Goal: Task Accomplishment & Management: Manage account settings

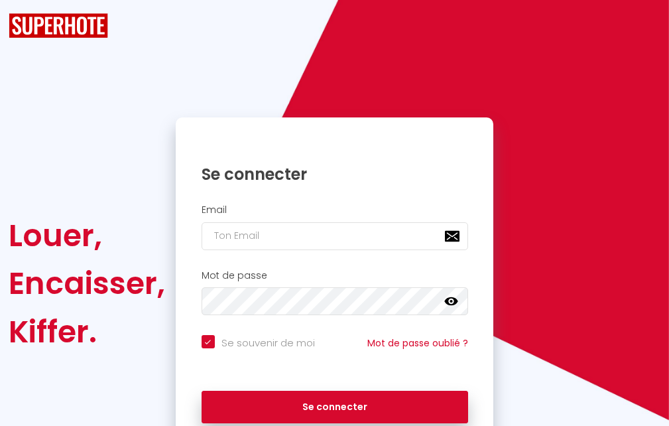
checkbox input "true"
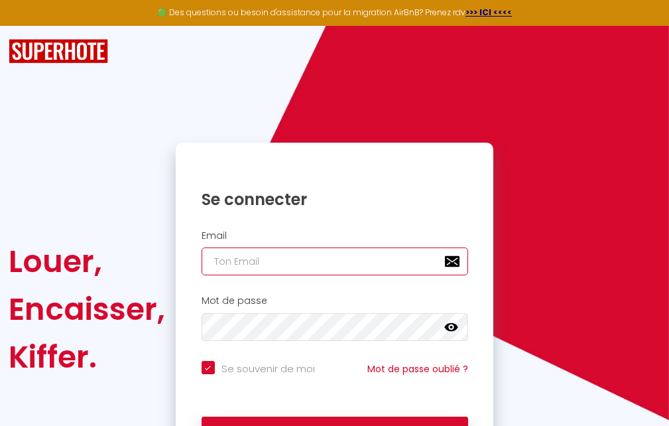
click at [245, 253] on input "email" at bounding box center [335, 261] width 267 height 28
type input "c"
checkbox input "true"
type input "c'"
checkbox input "true"
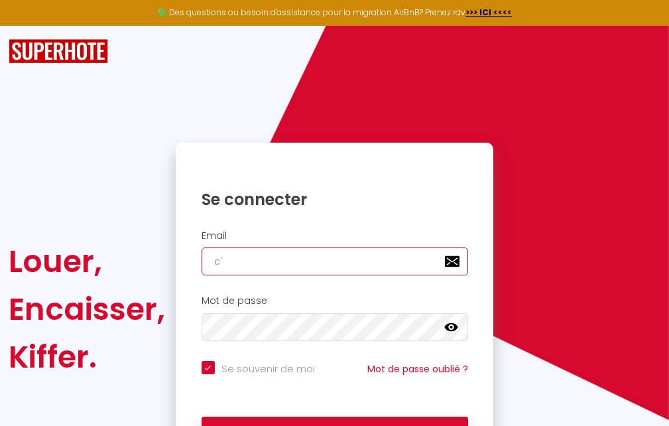
type input "c"
checkbox input "true"
type input "C"
checkbox input "true"
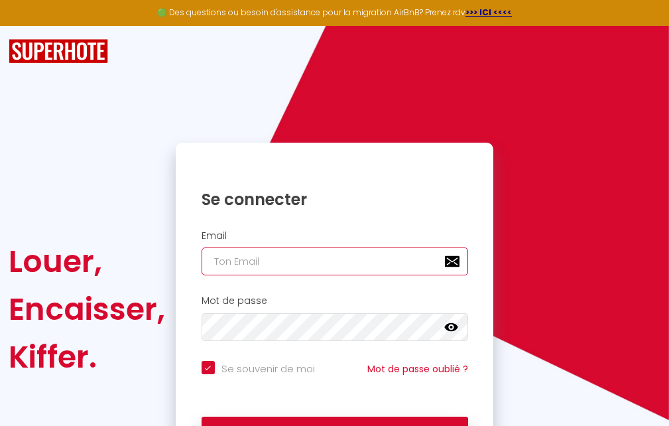
checkbox input "true"
type input "C"
checkbox input "true"
type input "c"
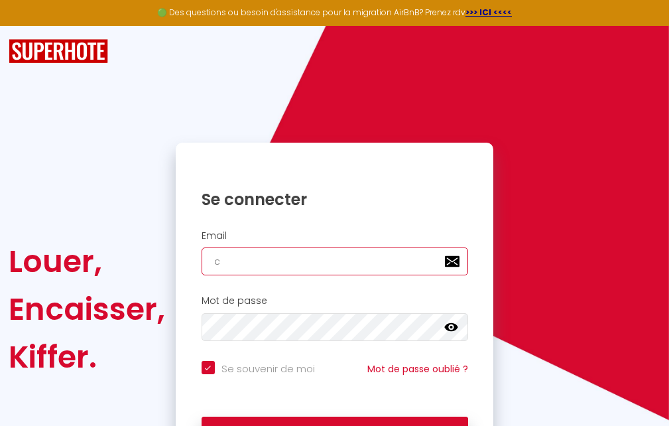
checkbox input "true"
type input "a"
checkbox input "true"
type input "ag"
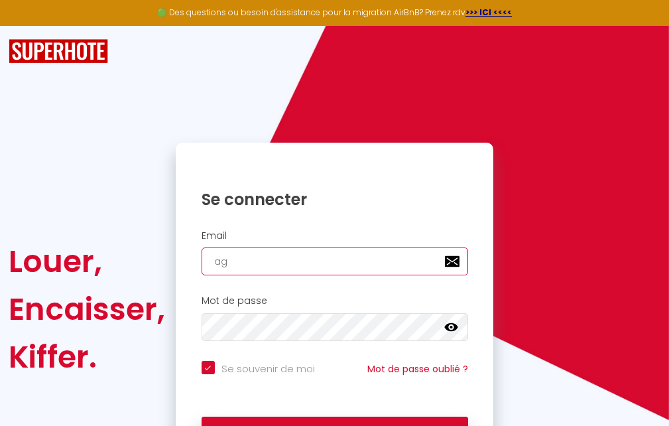
checkbox input "true"
type input "age"
checkbox input "true"
type input "agen"
checkbox input "true"
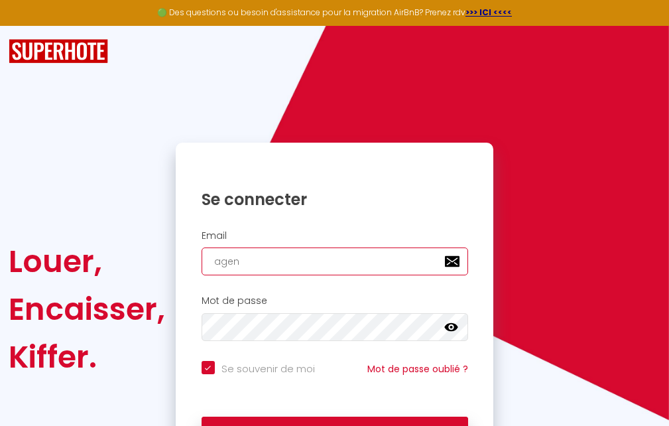
type input "agenc"
checkbox input "true"
type input "agence"
checkbox input "true"
type input "agence;"
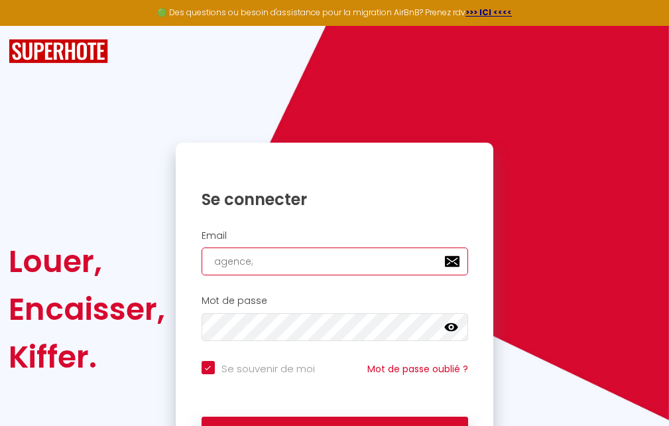
checkbox input "true"
type input "agence"
checkbox input "true"
type input "agence."
checkbox input "true"
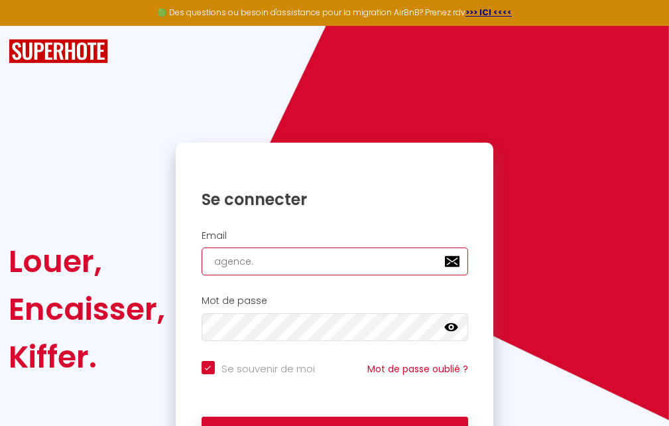
type input "agence.l"
checkbox input "true"
type input "agence.lo"
checkbox input "true"
type input "agence.loc"
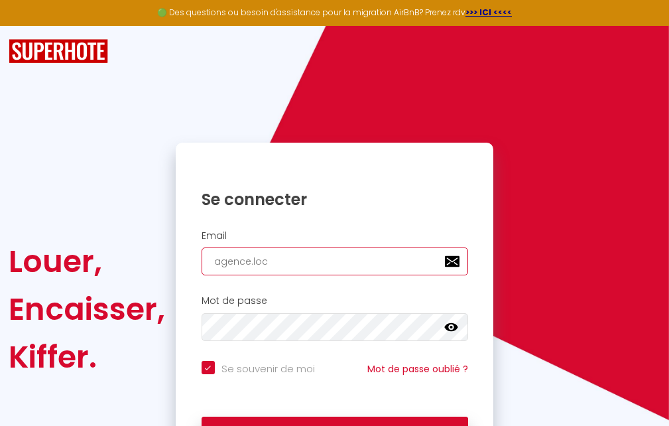
checkbox input "true"
type input "agence.lock"
checkbox input "true"
type input "agence.lockn"
checkbox input "true"
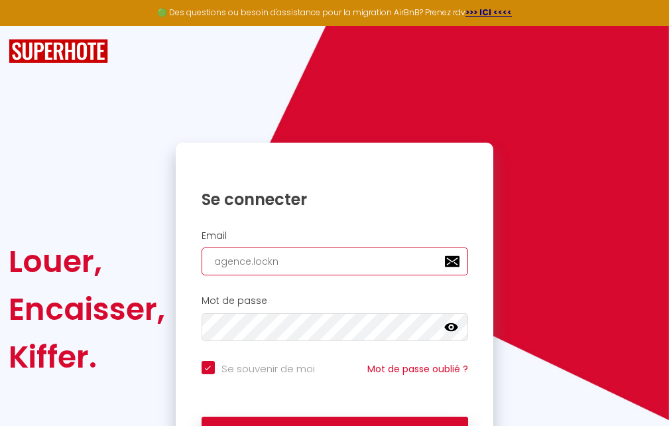
type input "agence.lockne"
checkbox input "true"
type input "agence.locknet"
checkbox input "true"
type input "agence.locknet3"
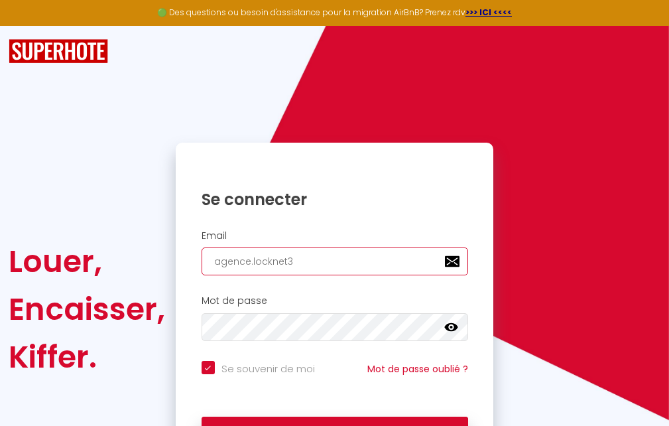
checkbox input "true"
type input "agence.locknet"
checkbox input "true"
type input "agence.lockneté"
checkbox input "true"
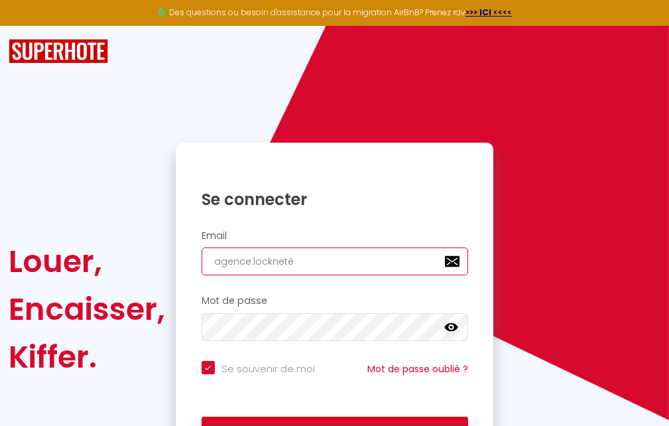
type input "agence.locknet"
checkbox input "true"
type input "agence.locknet~~"
checkbox input "true"
type input "agence.locknet~"
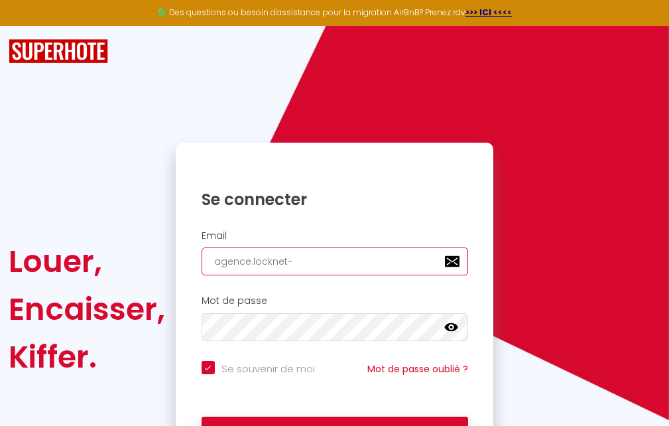
checkbox input "true"
type input "agence.locknet"
checkbox input "true"
type input "agence.locknet~2"
checkbox input "true"
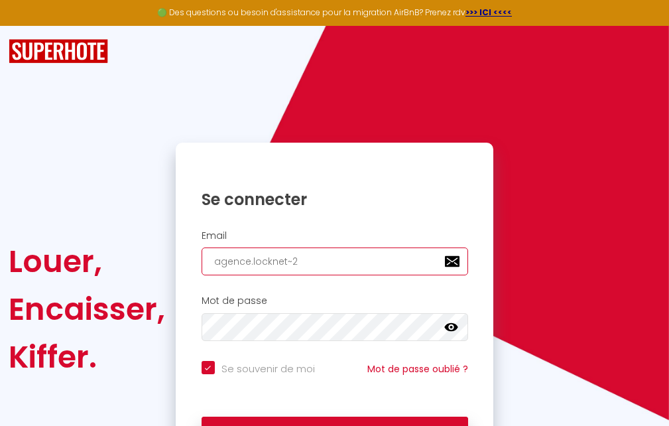
type input "agence.locknet~"
checkbox input "true"
type input "agence.locknet"
checkbox input "true"
type input "agence.locknet2"
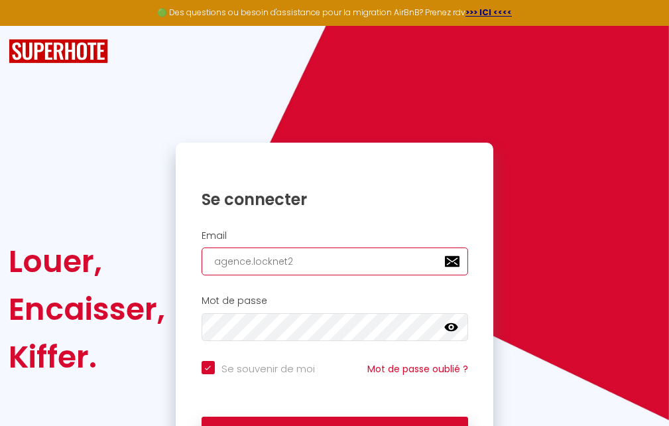
checkbox input "true"
type input "agence.locknet"
checkbox input "true"
type input "agence.lockneté"
checkbox input "true"
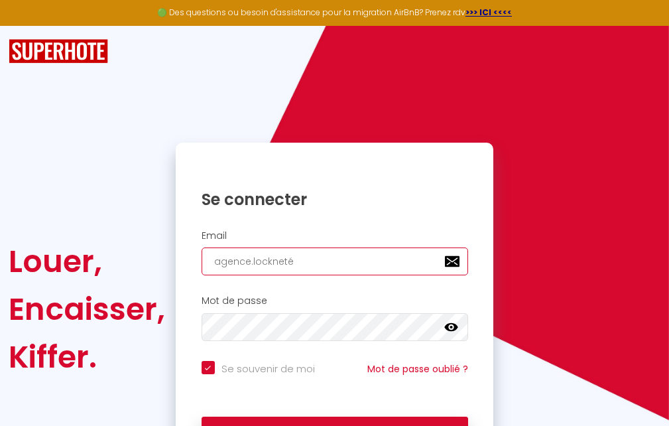
type input "agence.locknet"
checkbox input "true"
type input "agence.lockneté"
checkbox input "true"
type input "agence.locknet"
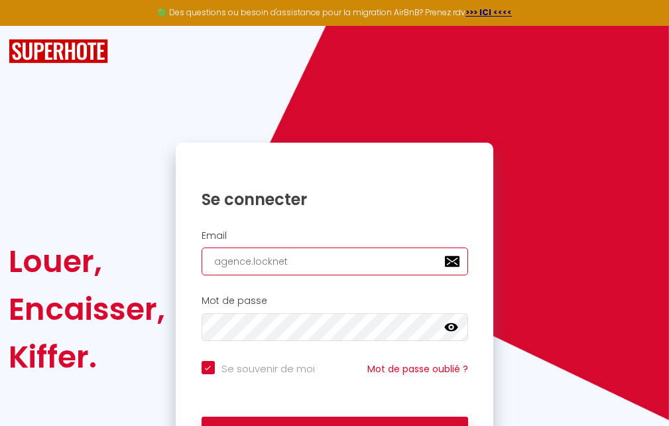
checkbox input "true"
type input "agence.locknet~~"
checkbox input "true"
type input "agence.locknet~"
checkbox input "true"
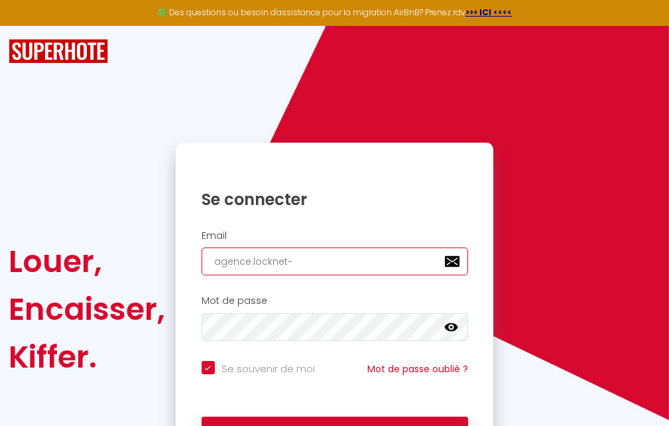
type input "agence.locknet"
checkbox input "true"
type input "agence.locknet2"
checkbox input "true"
type input "agence.locknet"
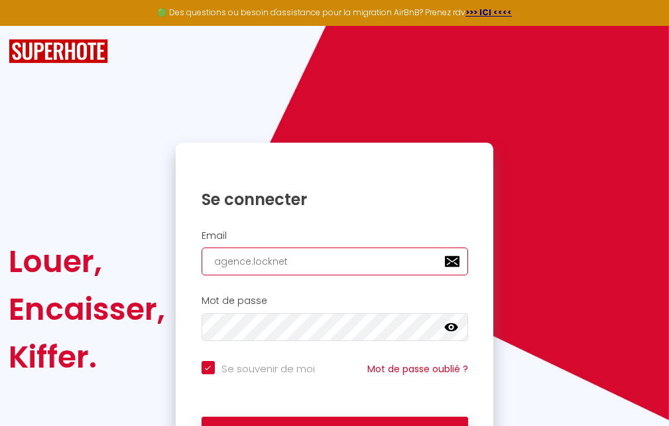
checkbox input "true"
type input "agence.locknet~é"
checkbox input "true"
type input "agence.locknet~é~~"
checkbox input "true"
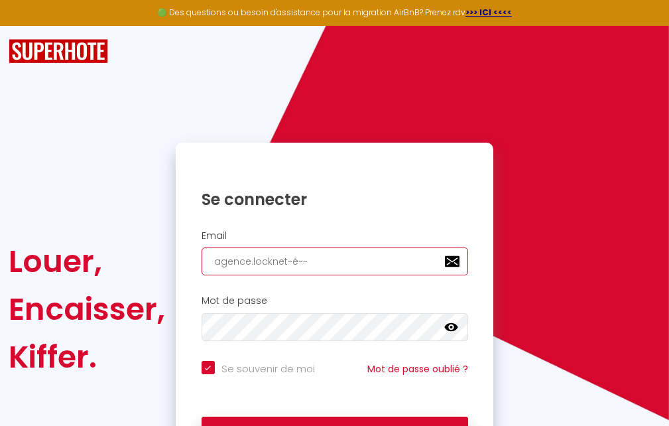
type input "agence.locknet~é~"
checkbox input "true"
type input "agence.locknet~é"
checkbox input "true"
type input "agence.locknet~"
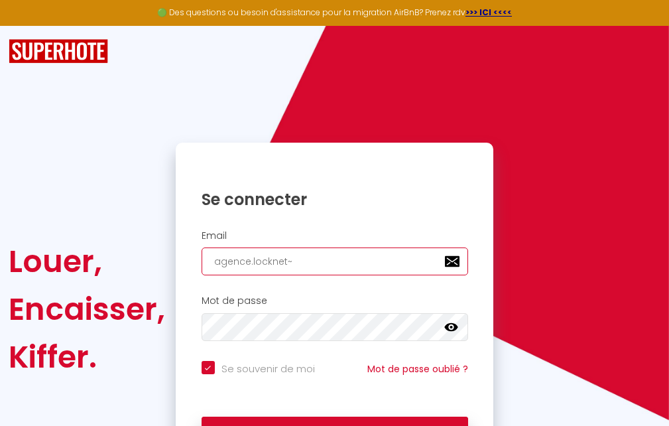
checkbox input "true"
type input "agence.locknet"
checkbox input "true"
type input "agence.locknet²"
checkbox input "true"
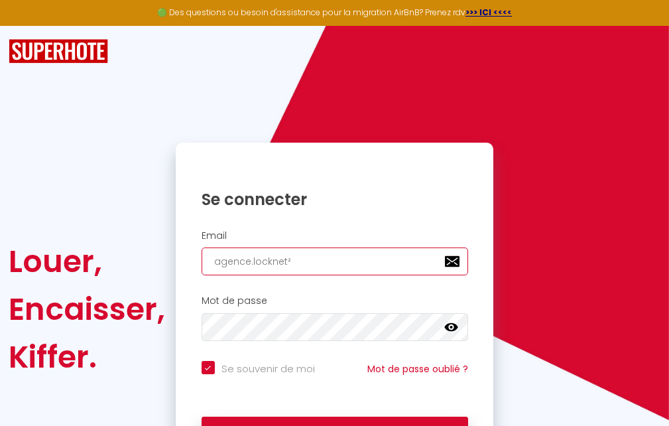
type input "agence.locknet"
checkbox input "true"
click at [294, 259] on input "agence.locknet" at bounding box center [335, 261] width 267 height 28
type input "agence.lockneté"
checkbox input "true"
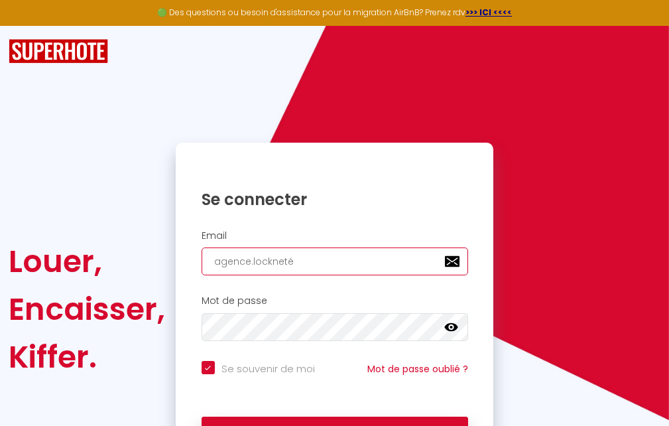
click at [343, 257] on input "agence.lockneté" at bounding box center [335, 261] width 267 height 28
type input "agence.lockneté2"
checkbox input "true"
type input "agence.lockneté2é"
checkbox input "true"
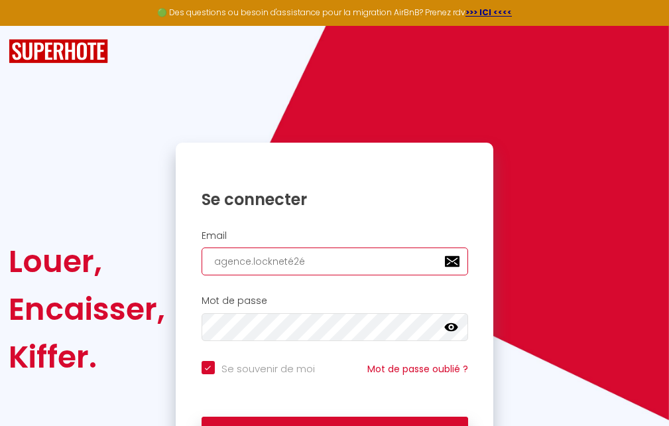
type input "agence.lockneté2éé"
checkbox input "true"
type input "agence.lockneté2é"
checkbox input "true"
type input "agence.lockneté2"
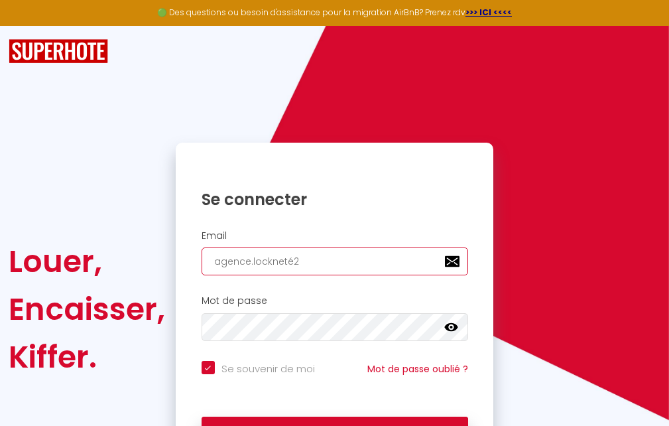
checkbox input "true"
type input "agence.lockneté"
checkbox input "true"
type input "agence.lockneté2"
checkbox input "true"
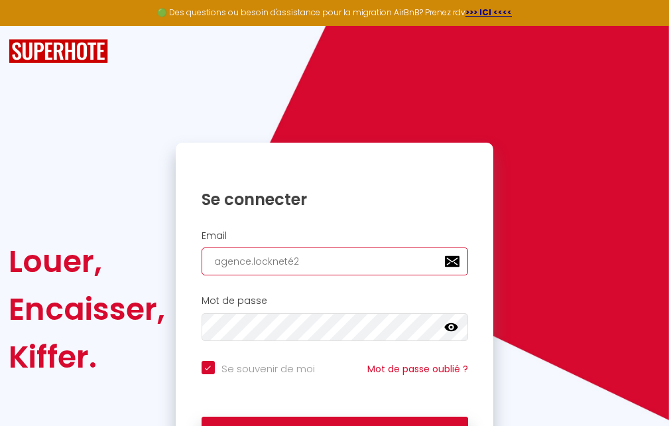
type input "agence.lockneté"
checkbox input "true"
type input "agence.lockneté2"
checkbox input "true"
type input "agence.lockneté"
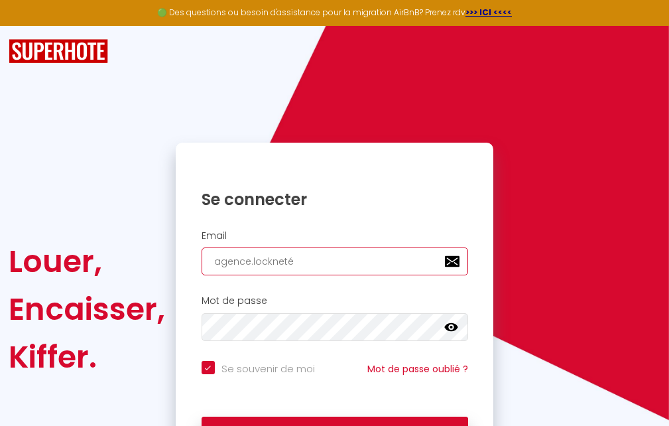
checkbox input "true"
click at [332, 257] on input "agence.lockneté" at bounding box center [335, 261] width 267 height 28
type input "agence.locknet"
checkbox input "true"
click at [448, 262] on input "agence.locknet" at bounding box center [335, 261] width 267 height 28
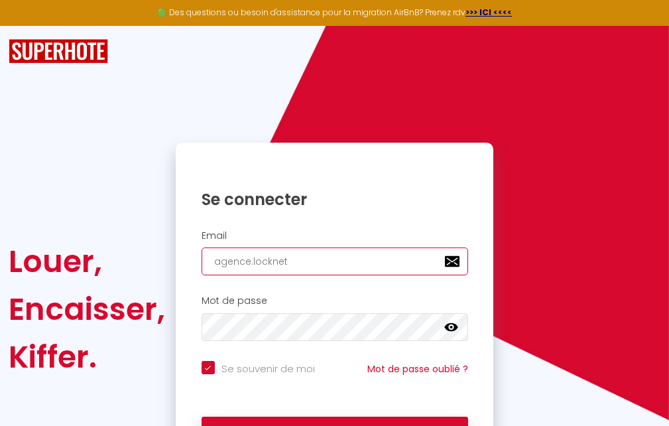
type input "agence.locknet2"
checkbox input "true"
type input "agence.locknet22"
checkbox input "true"
type input "agence.locknet221"
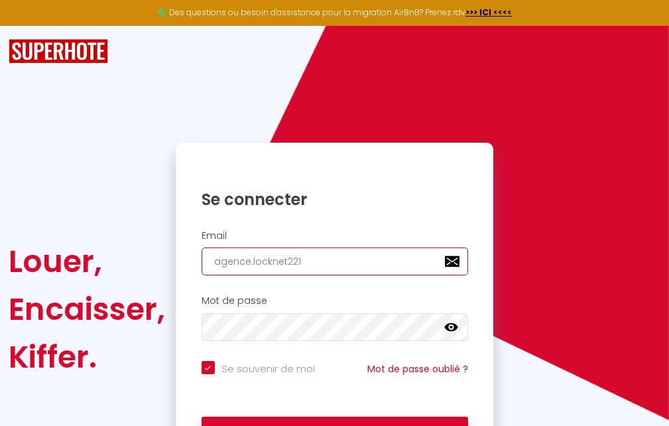
checkbox input "true"
type input "agence.locknet22"
checkbox input "true"
type input "agence.locknet220"
checkbox input "true"
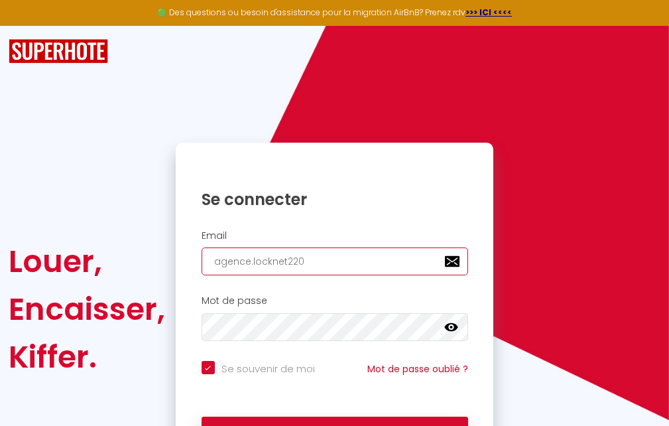
type input "agence.locknet2208"
checkbox input "true"
type input "agence.locknet22088"
checkbox input "true"
type input "agence.locknet220888"
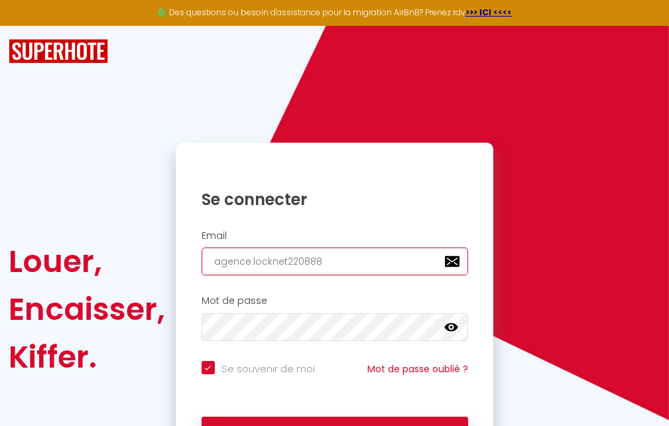
checkbox input "true"
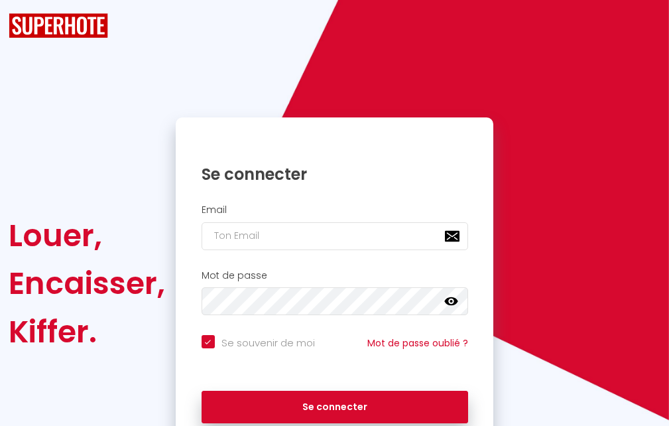
checkbox input "true"
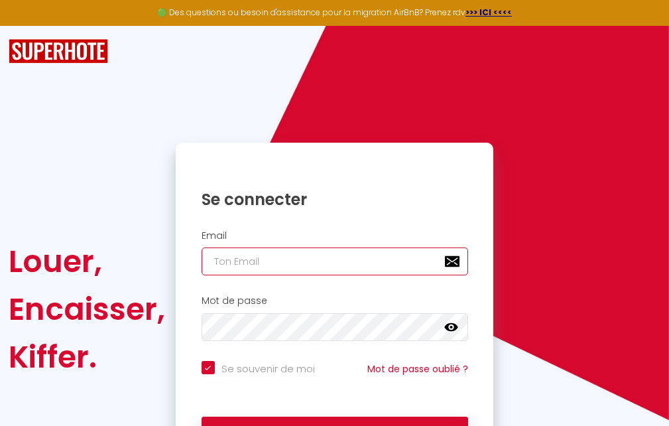
click at [224, 266] on input "email" at bounding box center [335, 261] width 267 height 28
type input "²"
checkbox input "true"
type input "é"
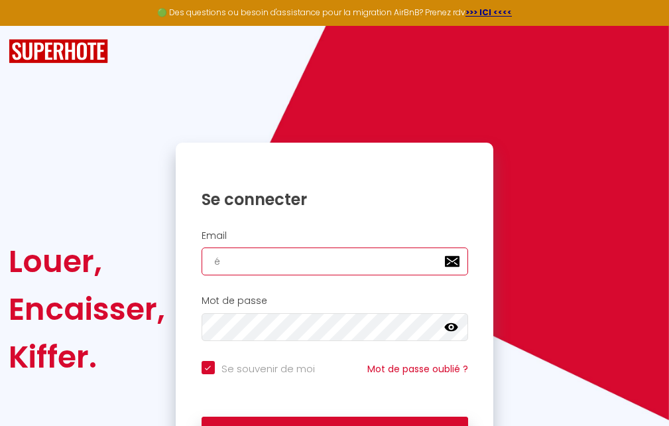
checkbox input "true"
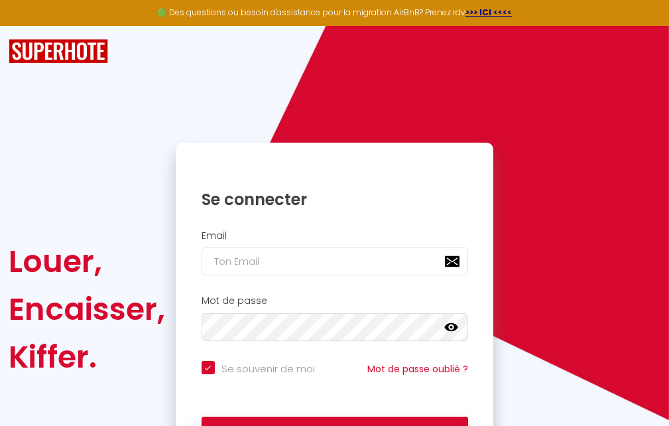
click at [346, 126] on div "Louer, Encaisser, Kiffer. Se connecter Email Mot de passe false Se souvenir de …" at bounding box center [334, 251] width 669 height 450
click at [256, 256] on input "email" at bounding box center [335, 261] width 267 height 28
type input "~~"
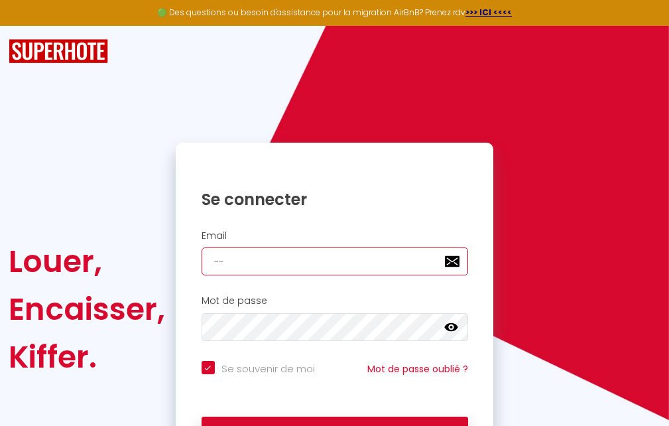
checkbox input "true"
type input "~~~~"
checkbox input "true"
type input "~~~~~~"
checkbox input "true"
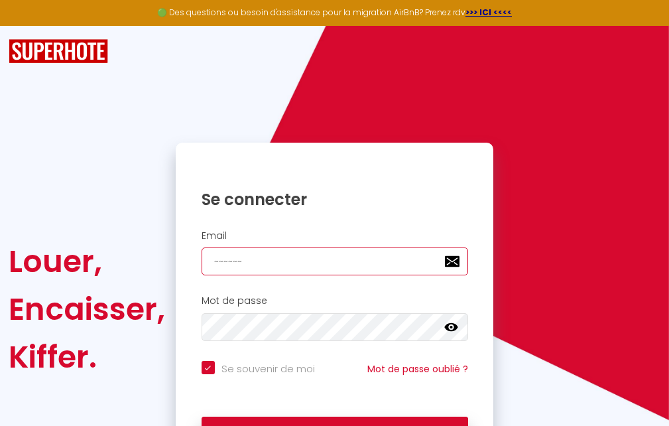
type input "~~~~~~~~"
checkbox input "true"
type input "~~~~~~~~~~"
checkbox input "true"
type input "~~~~~~~~~~~~"
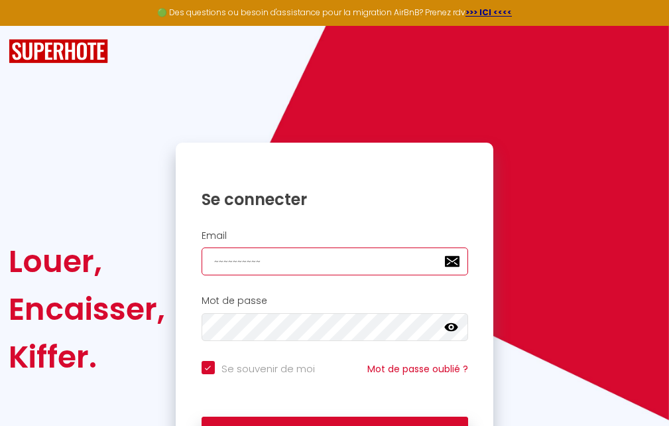
checkbox input "true"
type input "~~~~~~~~~~~~~~"
checkbox input "true"
type input "~~~~~~~~~~~~~~~~"
checkbox input "true"
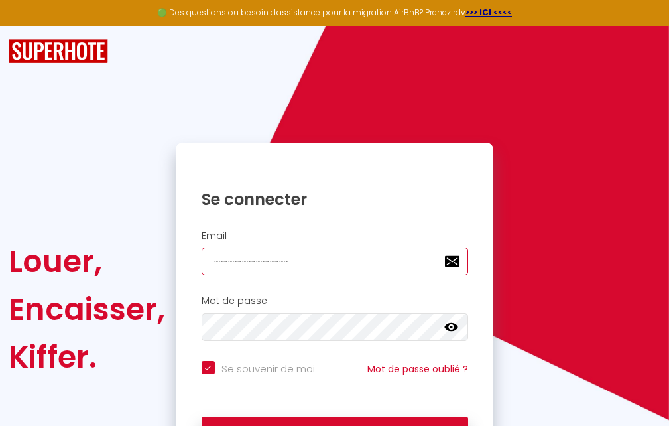
type input "~~~~~~~~~~~~~~~~~~"
checkbox input "true"
type input "~~~~~~~~~~~~~~~~~~~~"
checkbox input "true"
type input "~~~~~~~~~~~~~~~~~~~~~~"
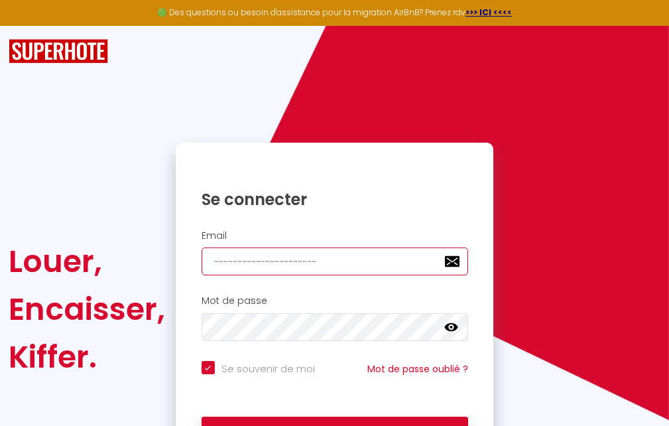
checkbox input "true"
type input "~~~~~~~~~~~~~~~~~~~~~"
checkbox input "true"
type input "~~~~~~~~~~~~~~~~~~~~"
checkbox input "true"
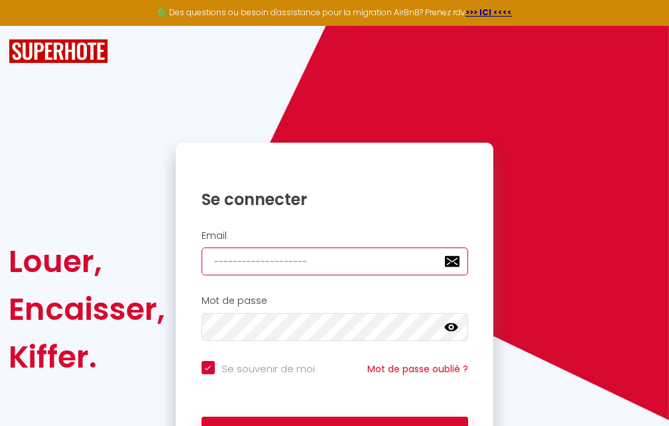
type input "~~~~~~~~~~~~~~~~~~~"
checkbox input "true"
type input "~~~~~~~~~~~~~~~~~~"
checkbox input "true"
type input "~~~~~~~~~~~~~~~~~"
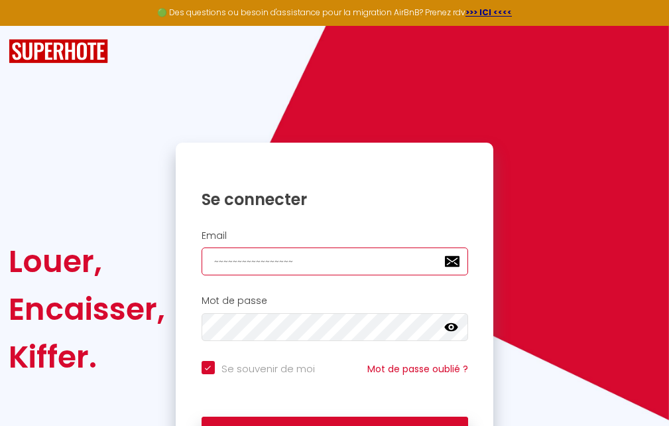
checkbox input "true"
type input "~~~~~~~~~~~~~~~~"
checkbox input "true"
type input "~~~~~~~~~~~~~~~"
checkbox input "true"
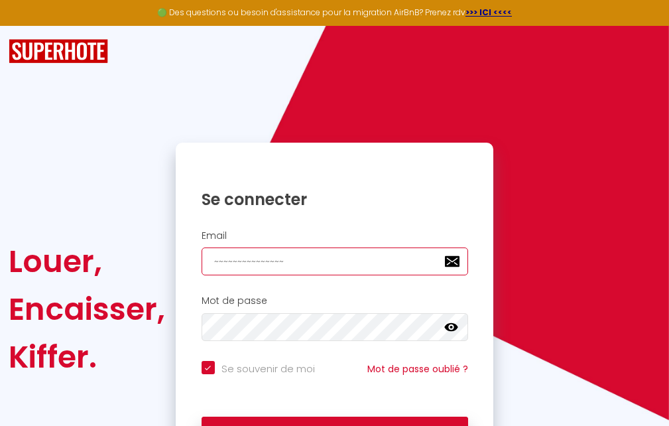
type input "~~~~~~~~~~~~~~"
checkbox input "true"
type input "~~~~~~~~~~~~~"
checkbox input "true"
type input "~~~~~~~~~~~~"
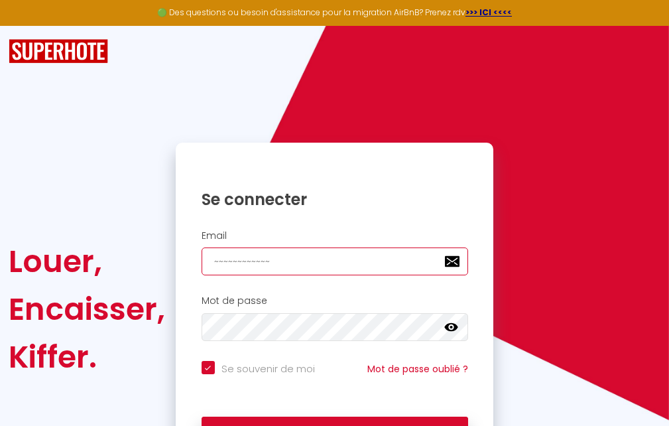
checkbox input "true"
type input "~~~~~~~~~~~"
checkbox input "true"
type input "~~~~~~~~~~"
checkbox input "true"
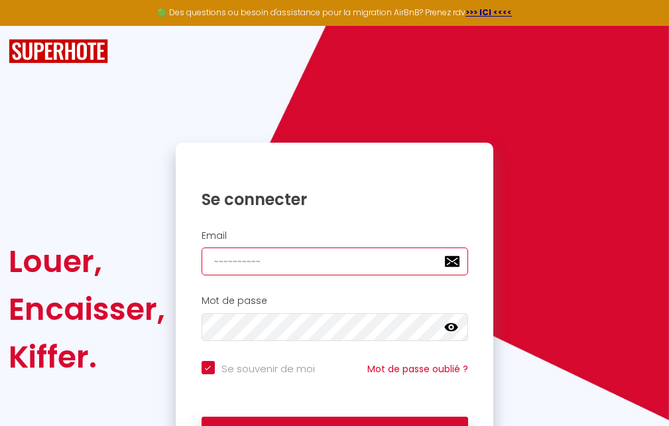
type input "~~~~~~~~~"
checkbox input "true"
type input "~~~~~~~~"
checkbox input "true"
type input "~~~~~~~"
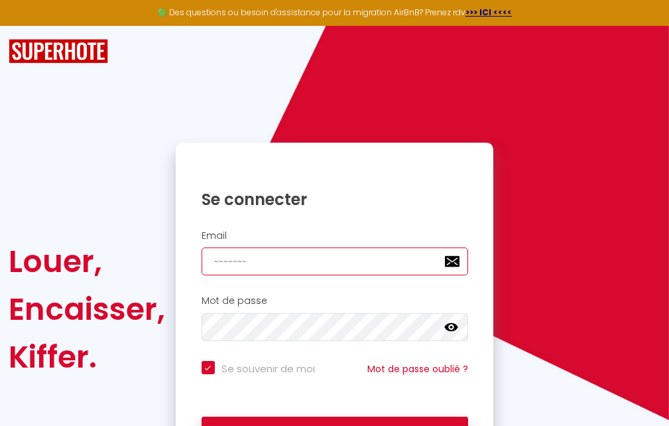
checkbox input "true"
type input "~~~~~~"
checkbox input "true"
type input "~~~~~"
checkbox input "true"
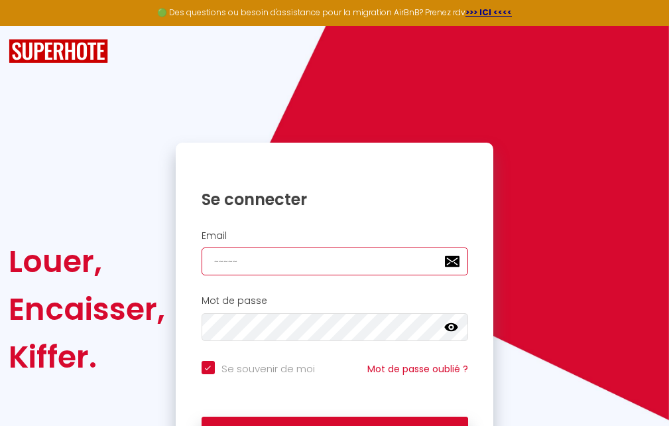
type input "~~~~"
checkbox input "true"
type input "~~~"
checkbox input "true"
type input "~~"
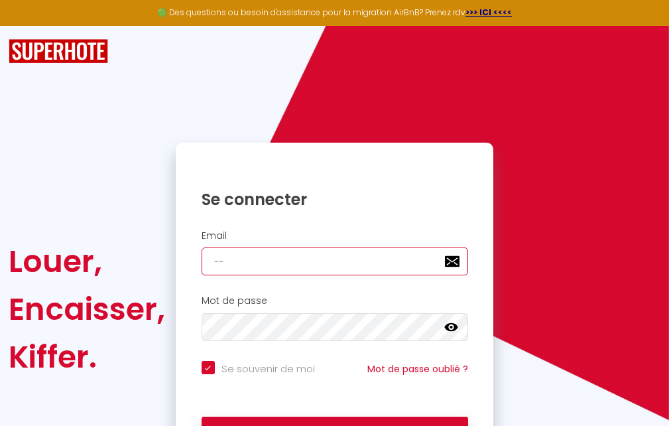
checkbox input "true"
type input "~"
checkbox input "true"
type input "é"
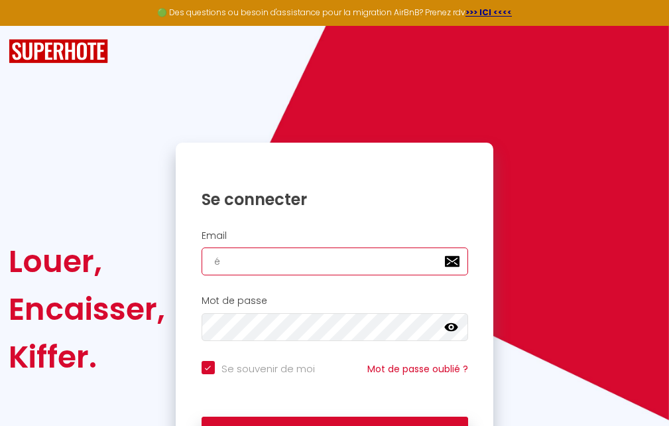
checkbox input "true"
type input "éé"
checkbox input "true"
type input "é"
checkbox input "true"
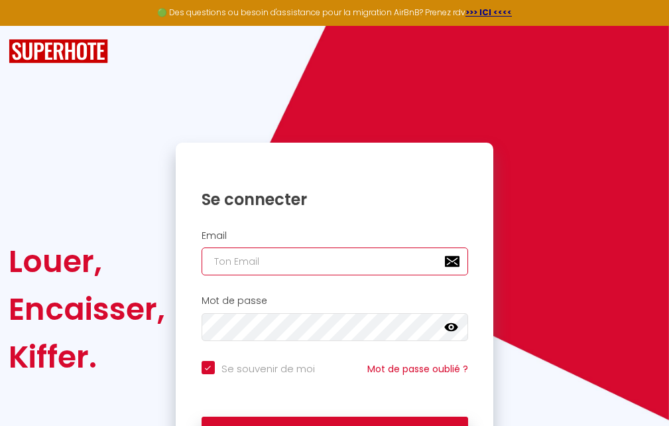
checkbox input "true"
type input "é"
checkbox input "true"
click at [485, 176] on div "Se connecter" at bounding box center [334, 189] width 317 height 40
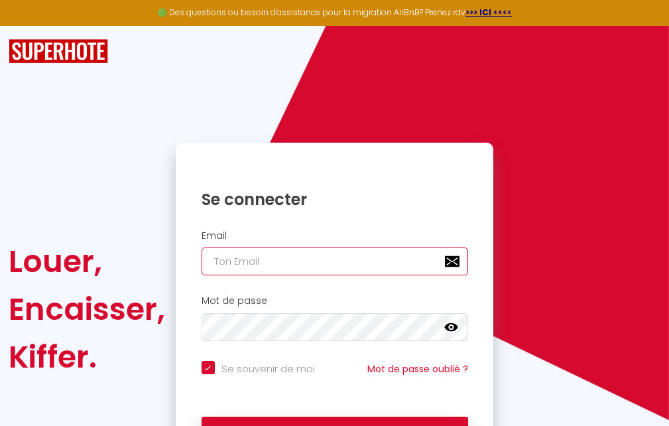
click at [298, 259] on input "email" at bounding box center [335, 261] width 267 height 28
type input "2"
checkbox input "true"
type input "~~"
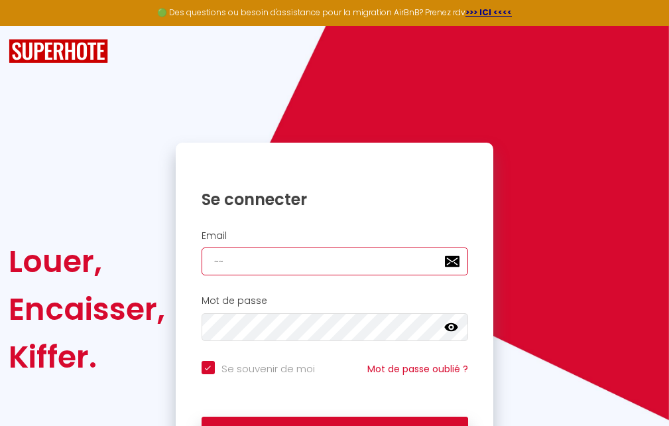
checkbox input "true"
type input "~~~~"
checkbox input "true"
type input "~~~~~~"
checkbox input "true"
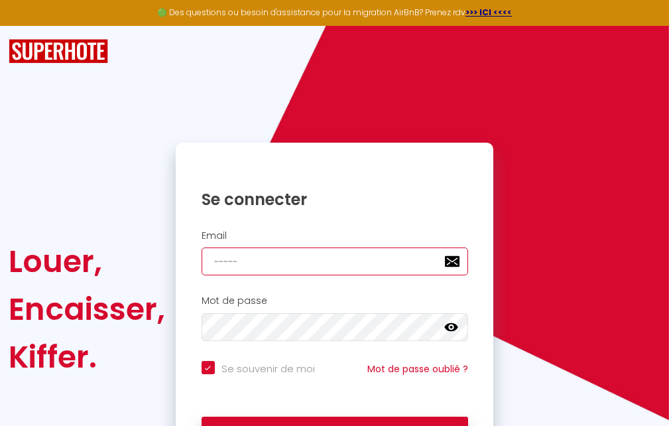
type input "~~~~"
checkbox input "true"
type input "~~"
checkbox input "true"
type input "~"
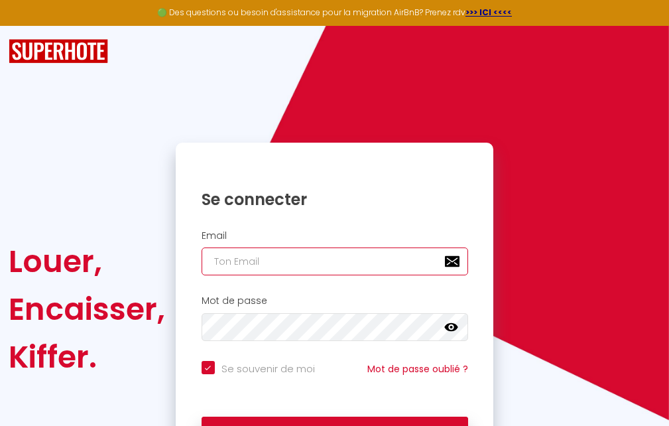
checkbox input "true"
type input "é"
checkbox input "true"
type input "é"
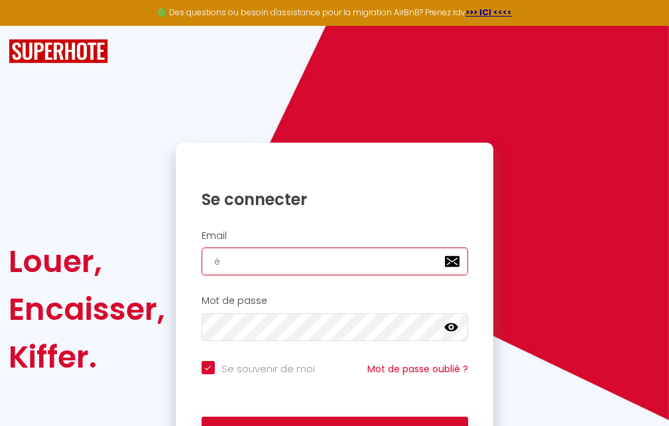
checkbox input "true"
type input "é"
checkbox input "true"
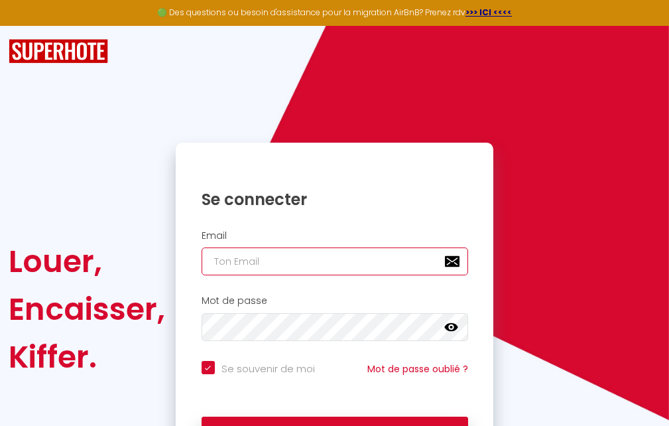
type input "~é"
checkbox input "true"
type input "~"
checkbox input "true"
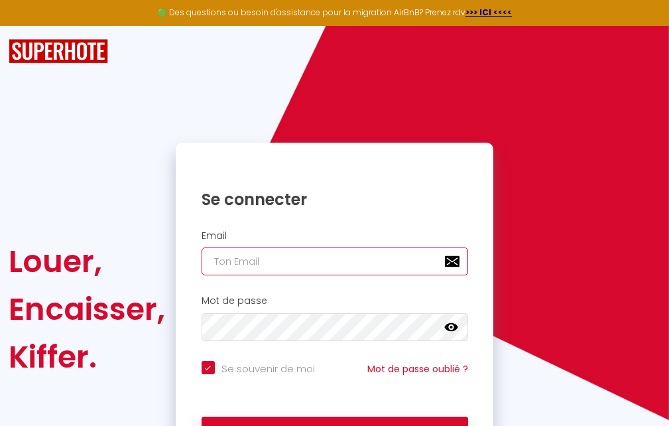
type input "é"
checkbox input "true"
type input "2"
checkbox input "true"
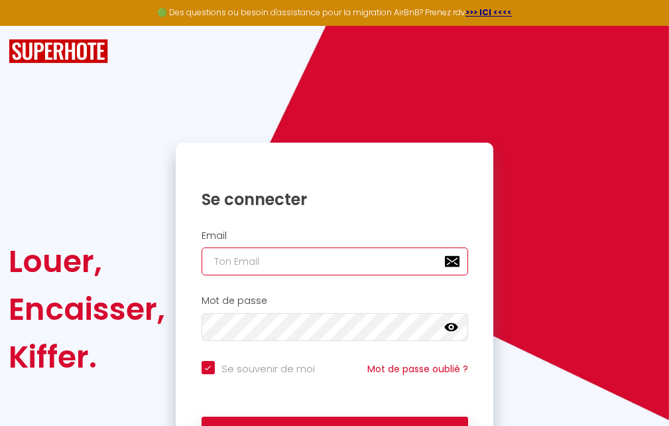
checkbox input "true"
type input "é"
checkbox input "true"
type input "~#"
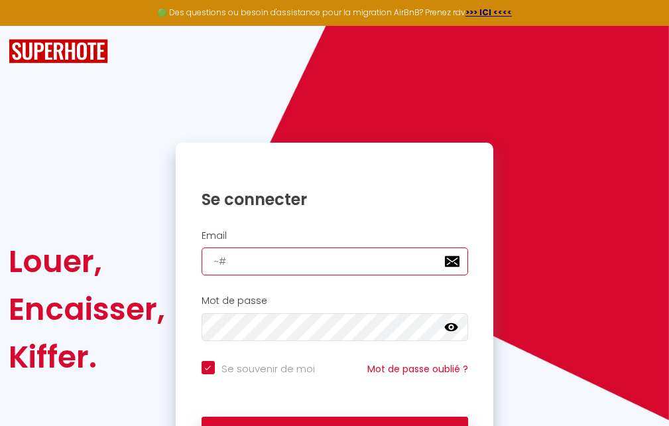
checkbox input "true"
type input "~##"
checkbox input "true"
type input "~##""
checkbox input "true"
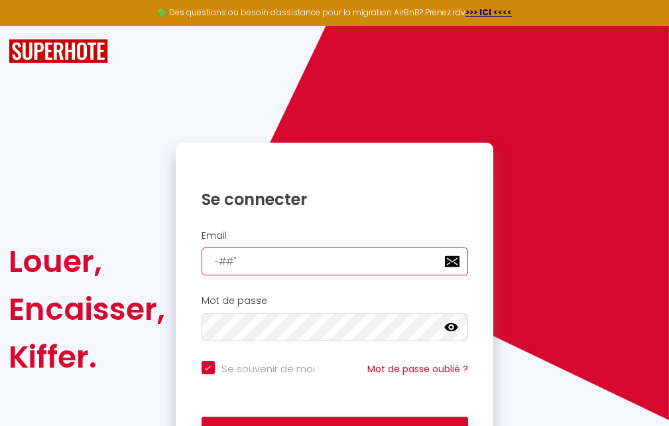
type input "~##"""
checkbox input "true"
type input "~##""""
checkbox input "true"
type input "~##"""3"
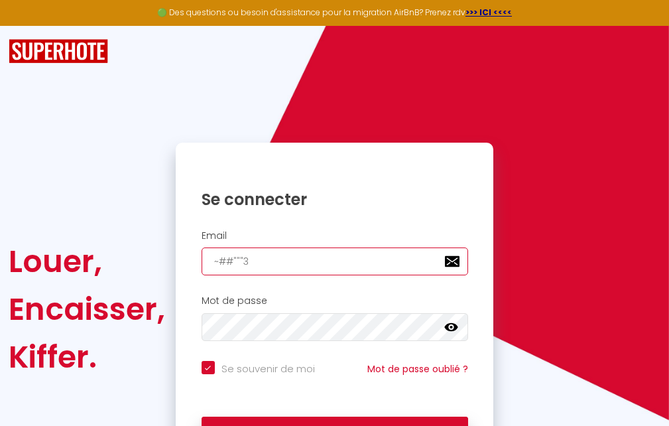
checkbox input "true"
type input "~##"""33"
checkbox input "true"
type input "~##"""33#"
checkbox input "true"
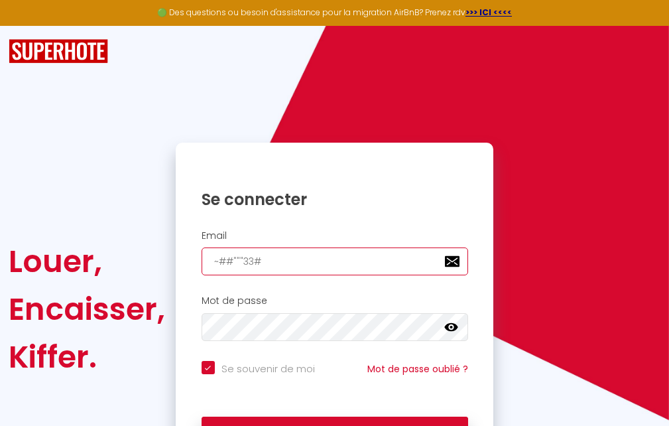
type input "~##"""33#~~"
checkbox input "true"
type input "~##"""33#~~~§"
checkbox input "true"
type input "~##"""33#~~~§§"
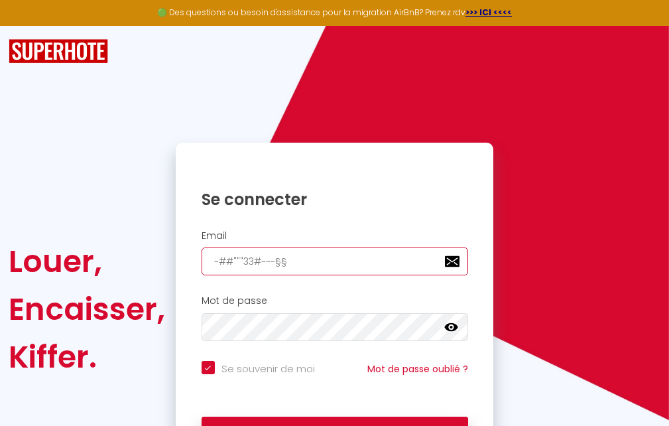
checkbox input "true"
type input "~##"""33#~~~§§%"
checkbox input "true"
type input "~##"""33#~~~§§%0"
checkbox input "true"
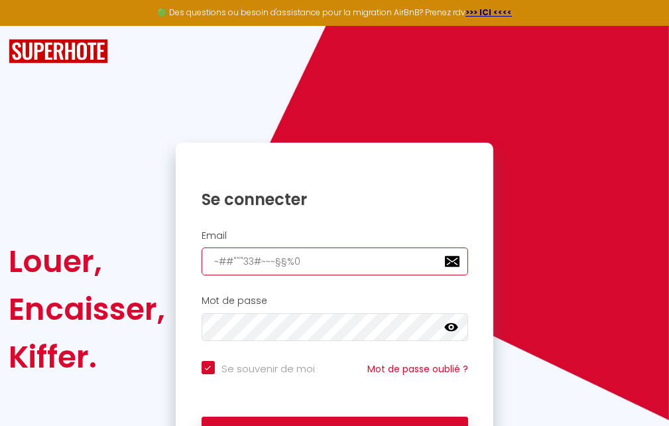
type input "~##"""33#~~~§§%0~@"
checkbox input "true"
type input "~##"""33#~~~§§%0~"
checkbox input "true"
type input "~##"""33#~~~§§%0"
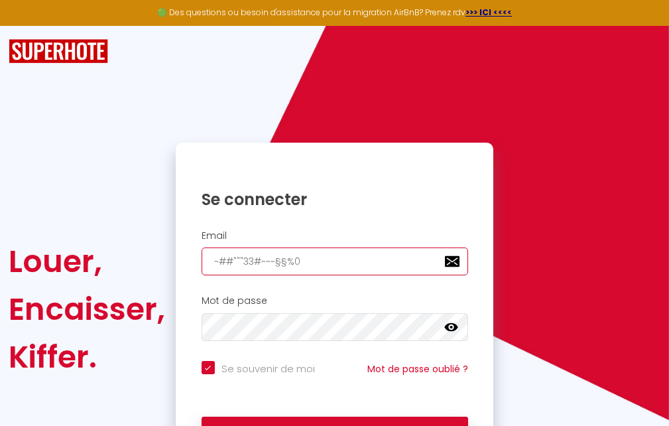
checkbox input "true"
type input "~##"""33#~~~§§"
checkbox input "true"
type input "~##"""33#~~~§"
checkbox input "true"
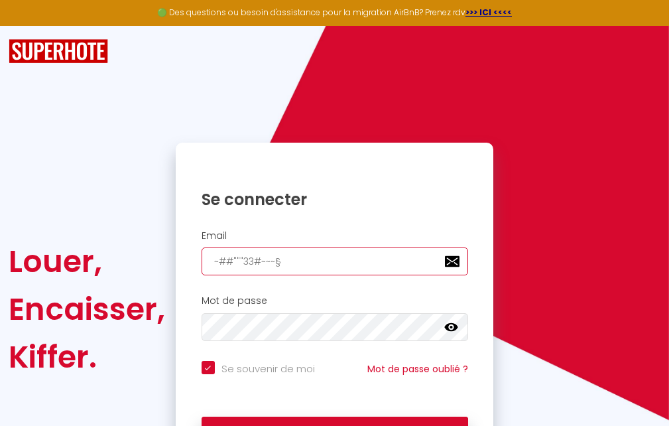
type input "~##"""33#~~~"
checkbox input "true"
type input "~##"""33#~~"
checkbox input "true"
type input "~##"""33#~"
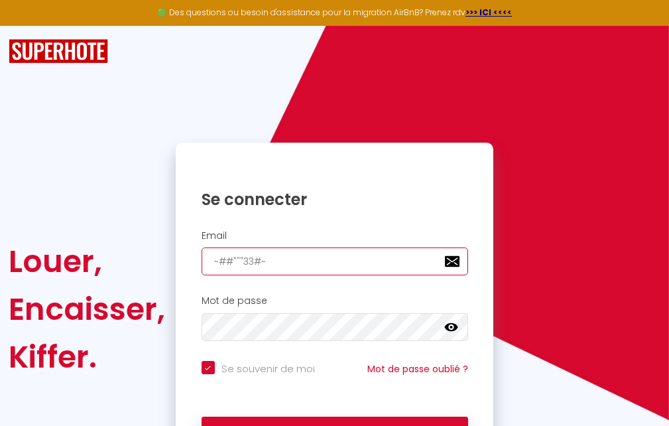
checkbox input "true"
type input "~##"""33#"
checkbox input "true"
type input "~##"""33"
checkbox input "true"
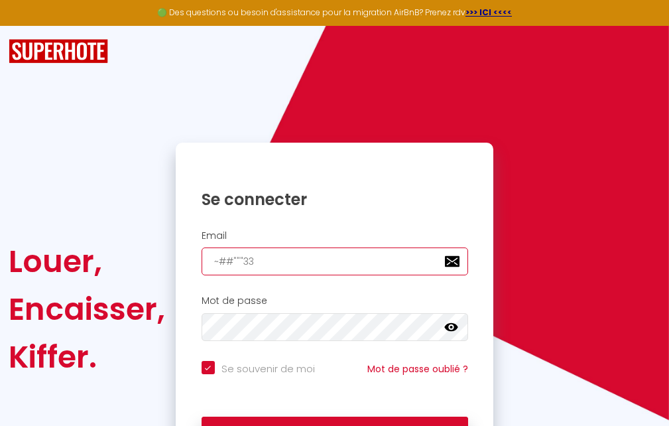
type input "~##"""3"
checkbox input "true"
type input "~##""""
checkbox input "true"
type input "~##"""
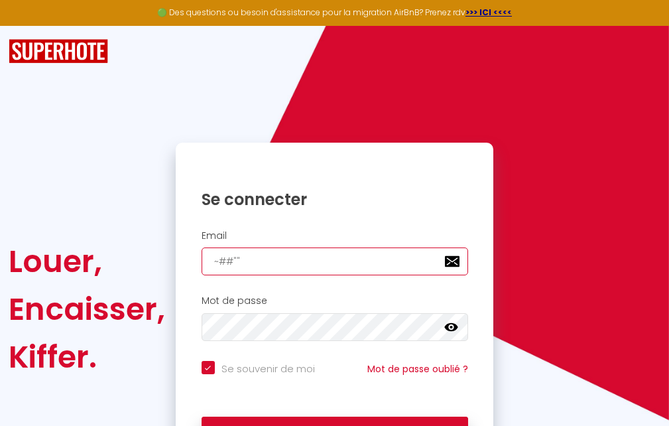
checkbox input "true"
type input "~##""
checkbox input "true"
type input "~##"
checkbox input "true"
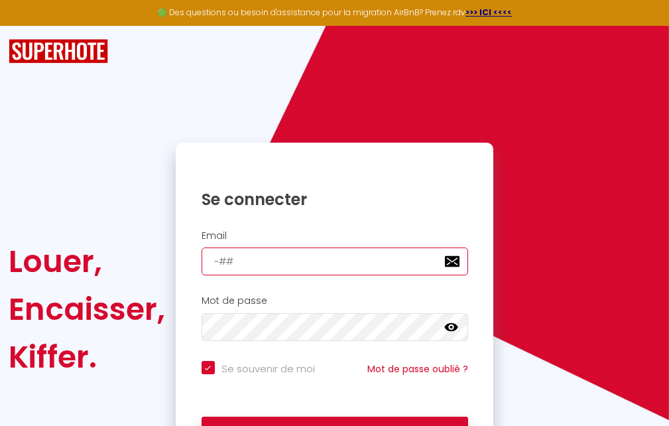
type input "~#"
checkbox input "true"
type input "~"
checkbox input "true"
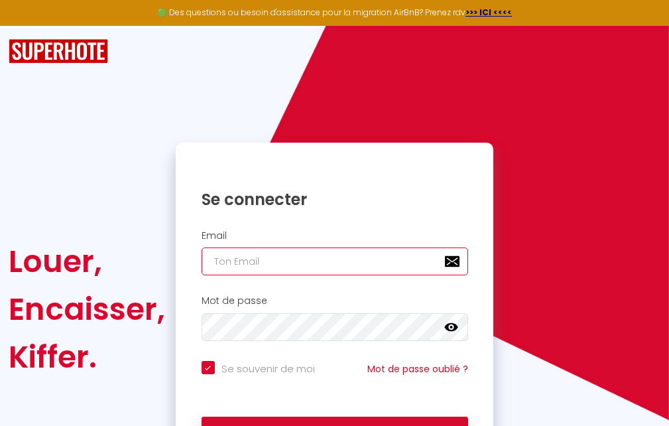
type input "@"
checkbox input "true"
drag, startPoint x: 301, startPoint y: 263, endPoint x: 333, endPoint y: 252, distance: 33.8
click at [301, 263] on input "[EMAIL_ADDRESS][DOMAIN_NAME]" at bounding box center [335, 261] width 267 height 28
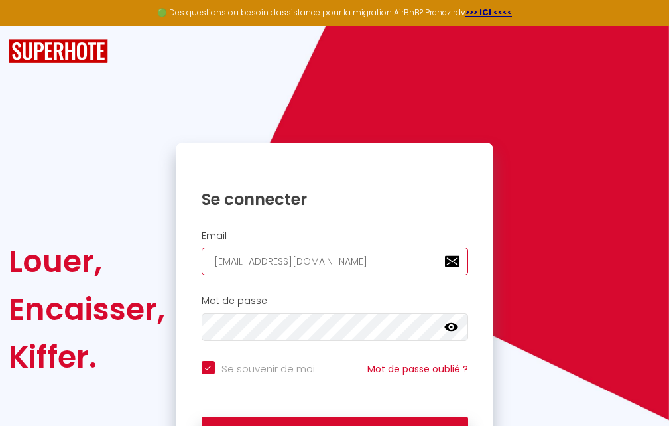
click at [300, 261] on input "[EMAIL_ADDRESS][DOMAIN_NAME]" at bounding box center [335, 261] width 267 height 28
click at [301, 261] on input "[EMAIL_ADDRESS][DOMAIN_NAME]" at bounding box center [335, 261] width 267 height 28
click at [305, 262] on input "[EMAIL_ADDRESS][DOMAIN_NAME]" at bounding box center [335, 261] width 267 height 28
click at [267, 259] on input "[EMAIL_ADDRESS][DOMAIN_NAME]" at bounding box center [335, 261] width 267 height 28
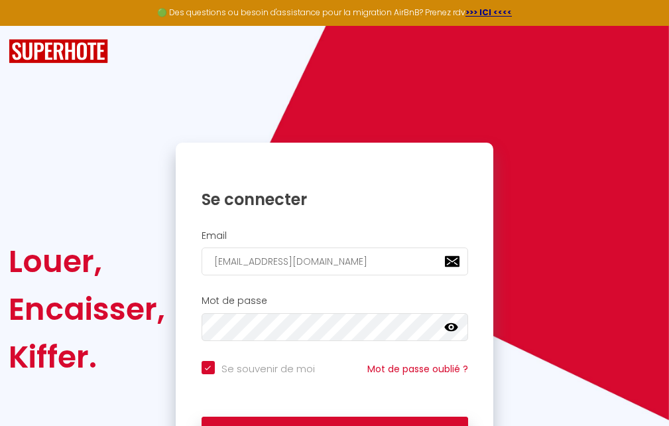
click at [452, 327] on icon at bounding box center [450, 327] width 13 height 8
click at [202, 417] on button "Se connecter" at bounding box center [335, 433] width 267 height 33
click at [256, 261] on input "[EMAIL_ADDRESS][DOMAIN_NAME]" at bounding box center [335, 261] width 267 height 28
click at [259, 261] on input "[EMAIL_ADDRESS][DOMAIN_NAME]" at bounding box center [335, 261] width 267 height 28
click at [265, 259] on input "[EMAIL_ADDRESS][DOMAIN_NAME]" at bounding box center [335, 261] width 267 height 28
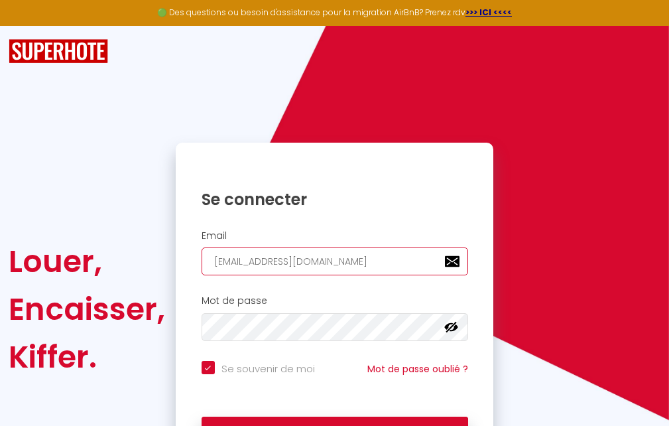
click at [266, 259] on input "[EMAIL_ADDRESS][DOMAIN_NAME]" at bounding box center [335, 261] width 267 height 28
click at [269, 263] on input "[EMAIL_ADDRESS][DOMAIN_NAME]" at bounding box center [335, 261] width 267 height 28
click at [202, 417] on button "Se connecter" at bounding box center [335, 433] width 267 height 33
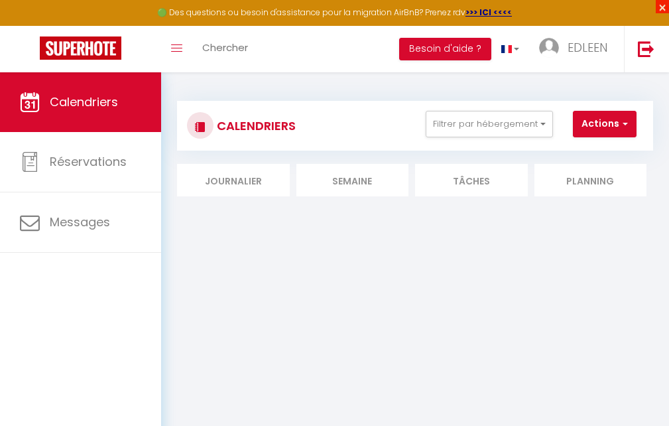
click at [660, 6] on span "×" at bounding box center [662, 6] width 13 height 13
